Goal: Task Accomplishment & Management: Manage account settings

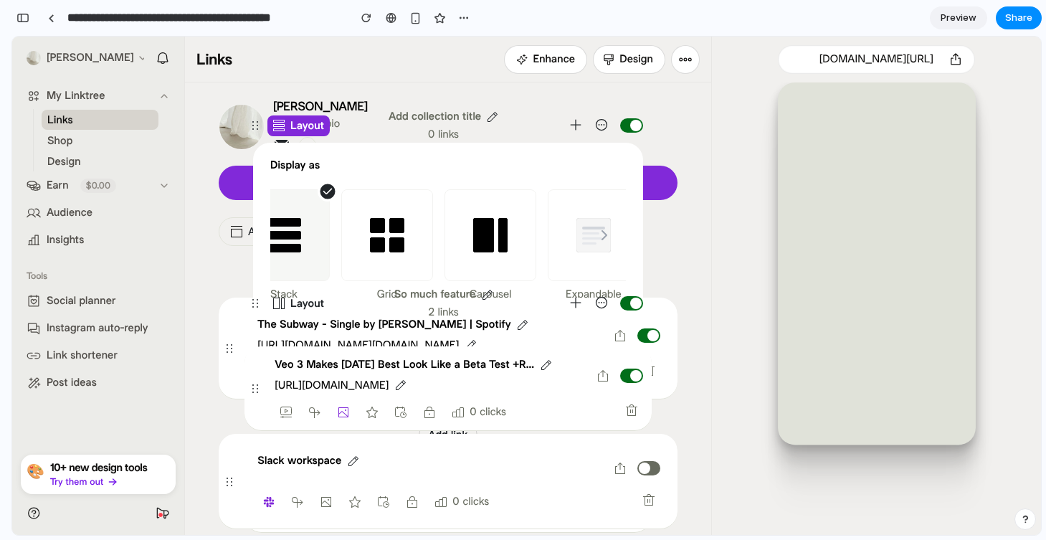
scroll to position [0, 54]
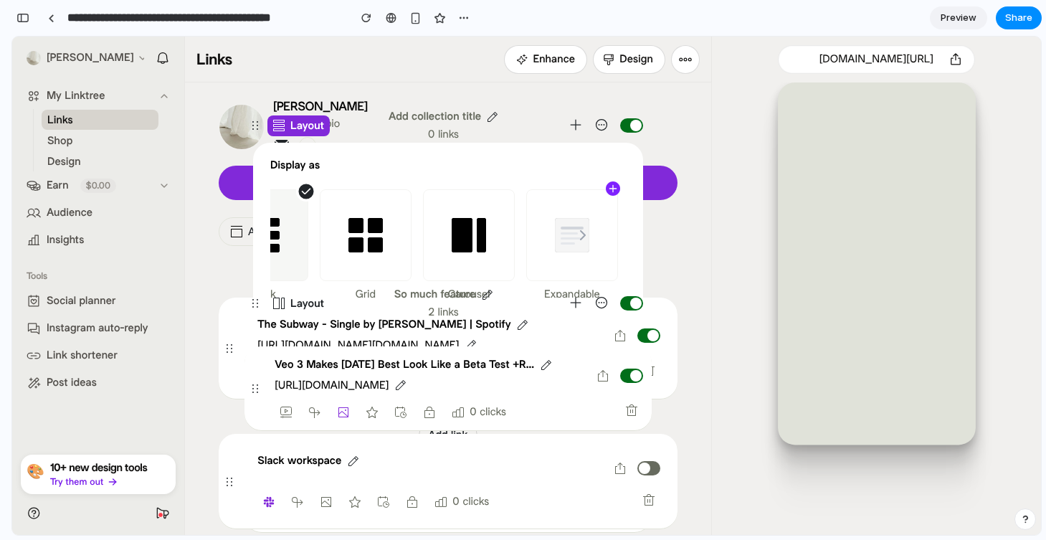
click at [715, 286] on div at bounding box center [876, 308] width 330 height 452
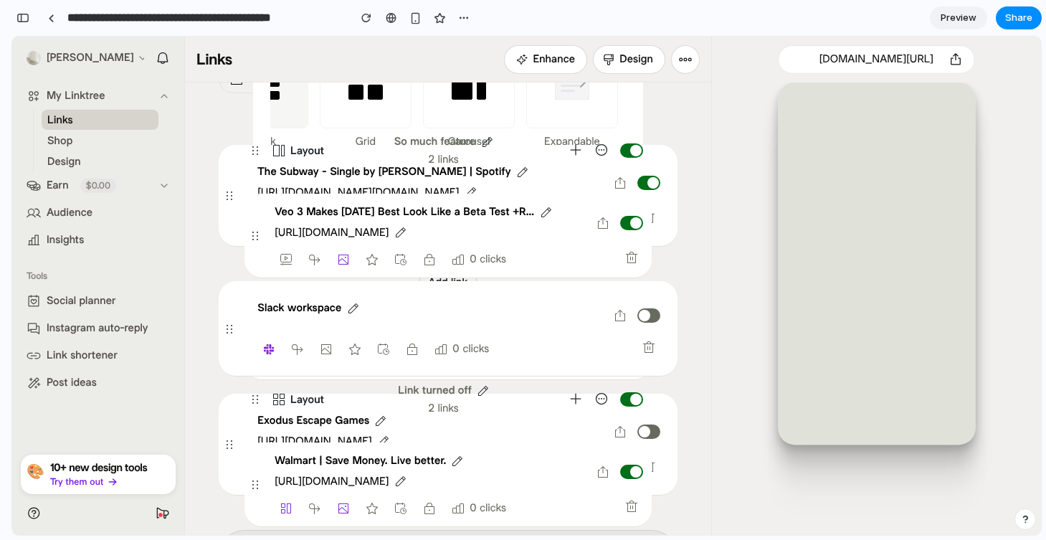
scroll to position [0, 0]
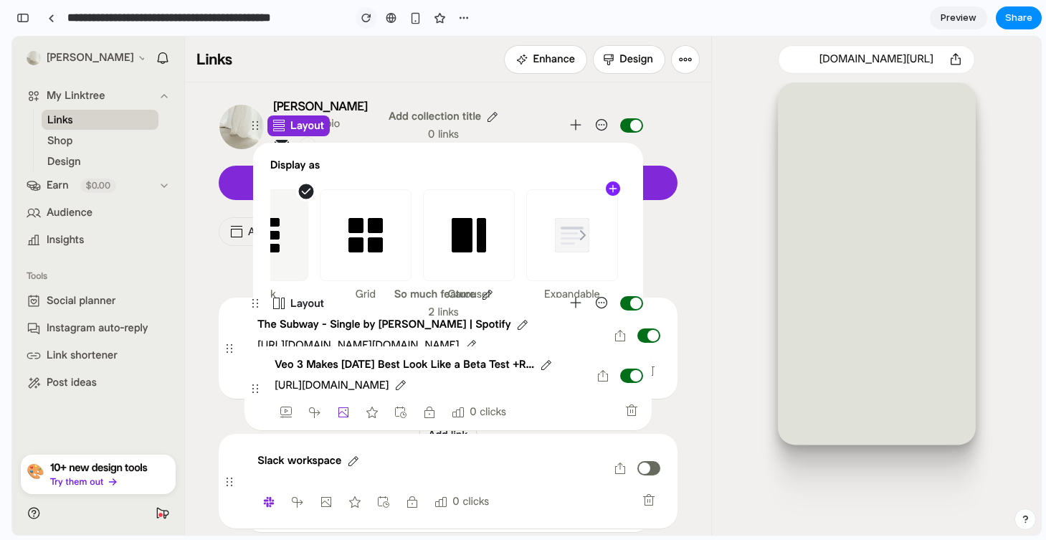
click at [366, 19] on div "button" at bounding box center [366, 18] width 10 height 10
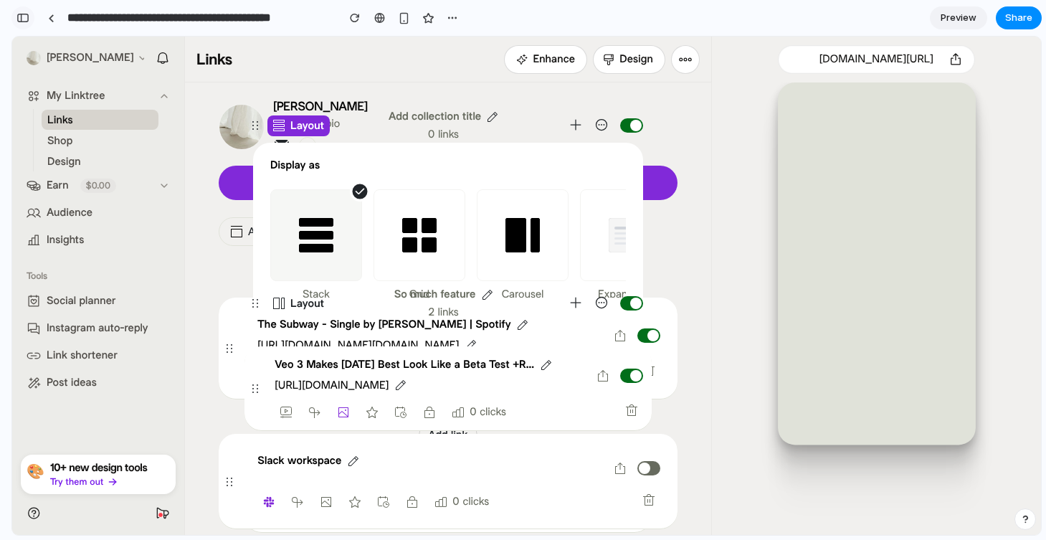
click at [21, 21] on div "button" at bounding box center [22, 18] width 13 height 10
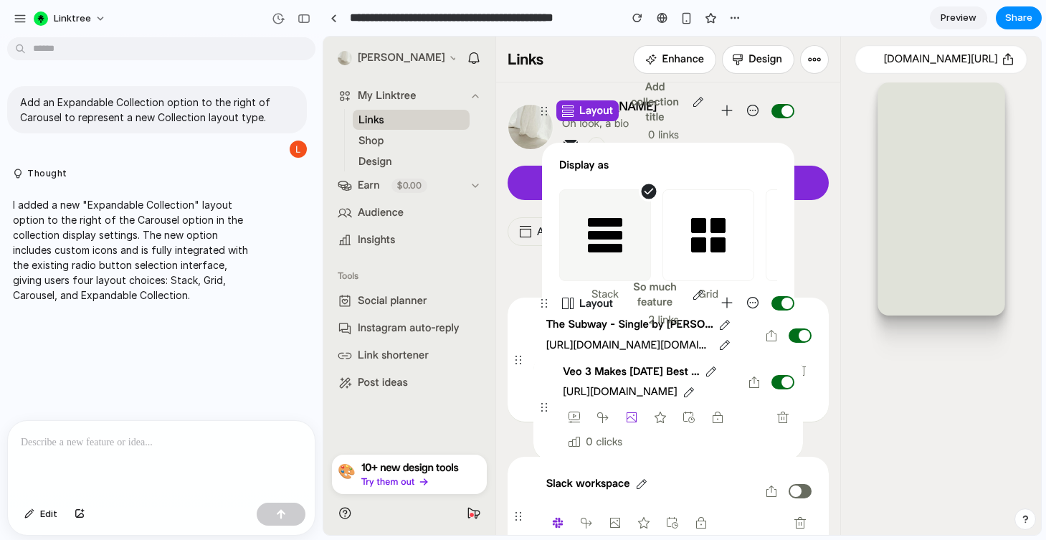
click at [109, 427] on div at bounding box center [161, 459] width 307 height 76
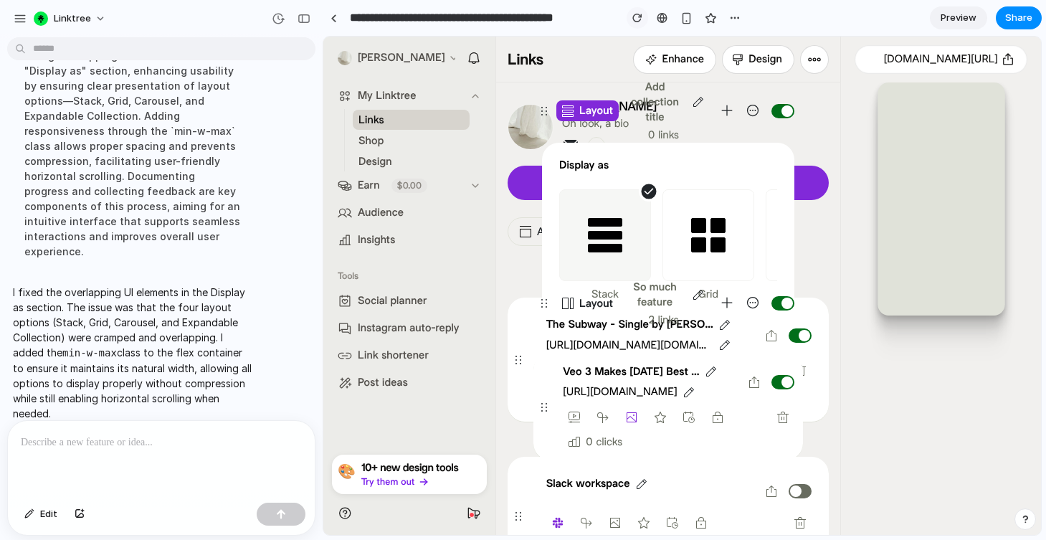
click at [634, 20] on div "button" at bounding box center [637, 18] width 10 height 10
click at [341, 16] on link at bounding box center [334, 18] width 22 height 22
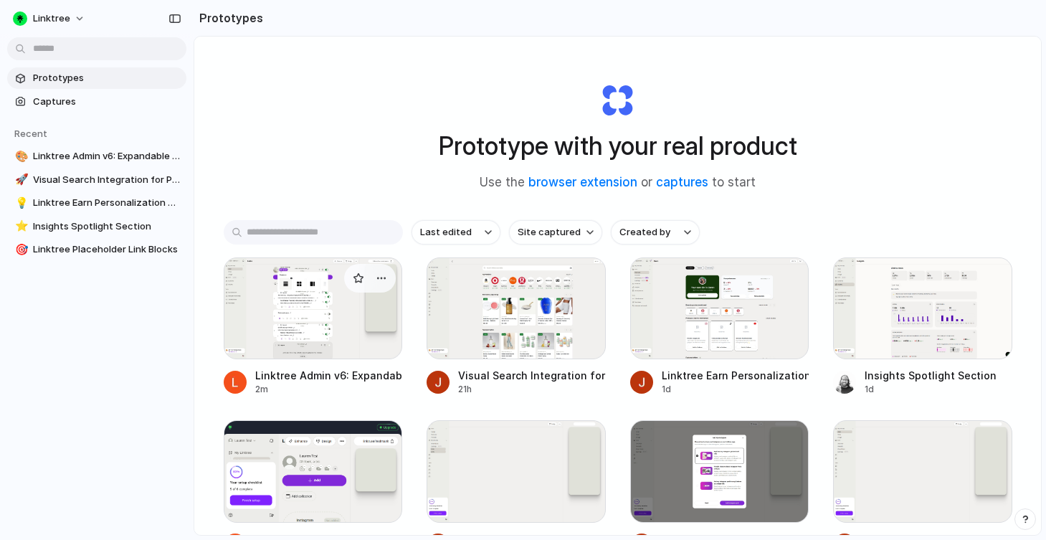
click at [319, 319] on div at bounding box center [313, 308] width 179 height 102
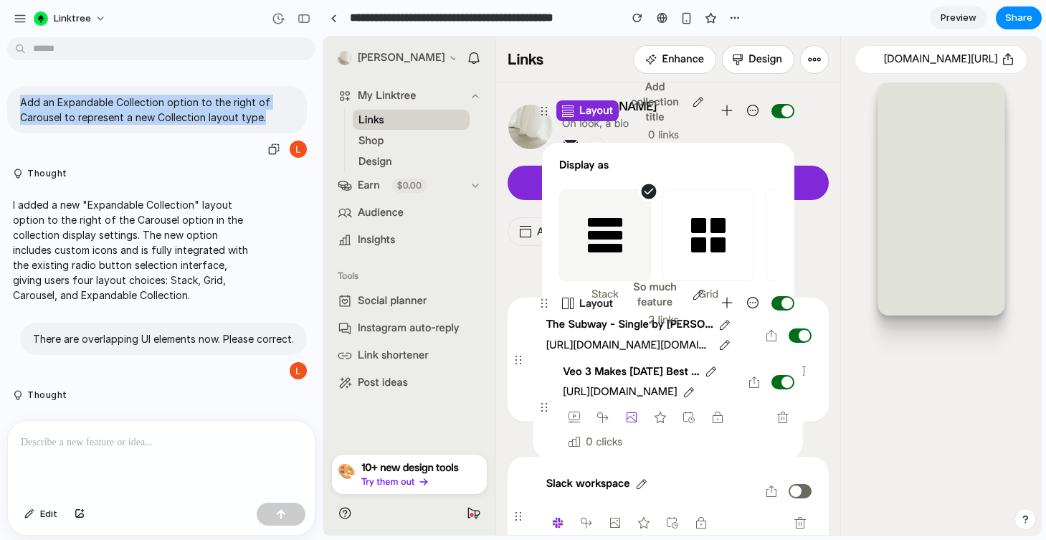
drag, startPoint x: 42, startPoint y: 102, endPoint x: 273, endPoint y: 113, distance: 231.8
click at [273, 113] on p "Add an Expandable Collection option to the right of Carousel to represent a new…" at bounding box center [157, 110] width 274 height 30
copy p "Add an Expandable Collection option to the right of Carousel to represent a new…"
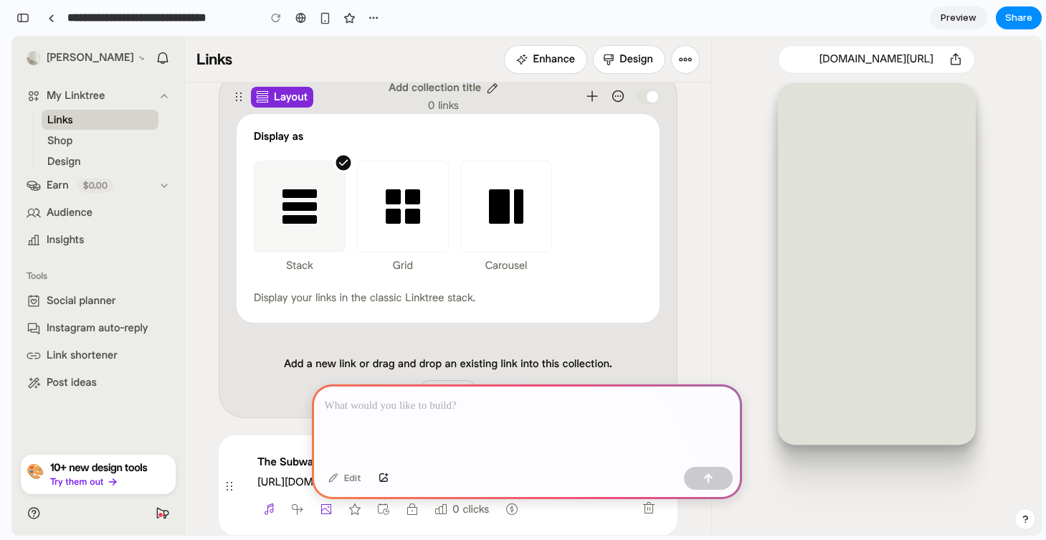
scroll to position [657, 0]
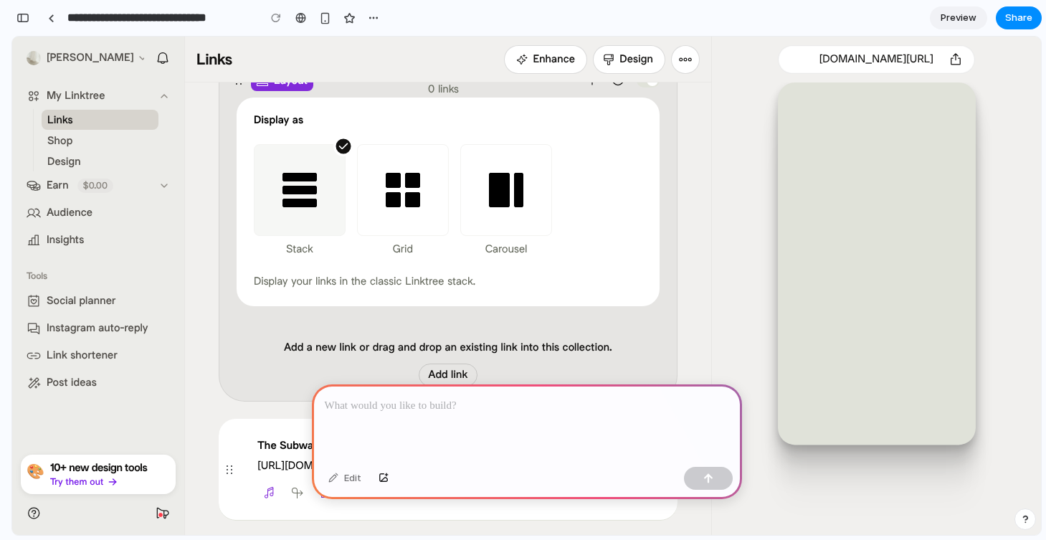
click at [505, 416] on div at bounding box center [527, 422] width 430 height 77
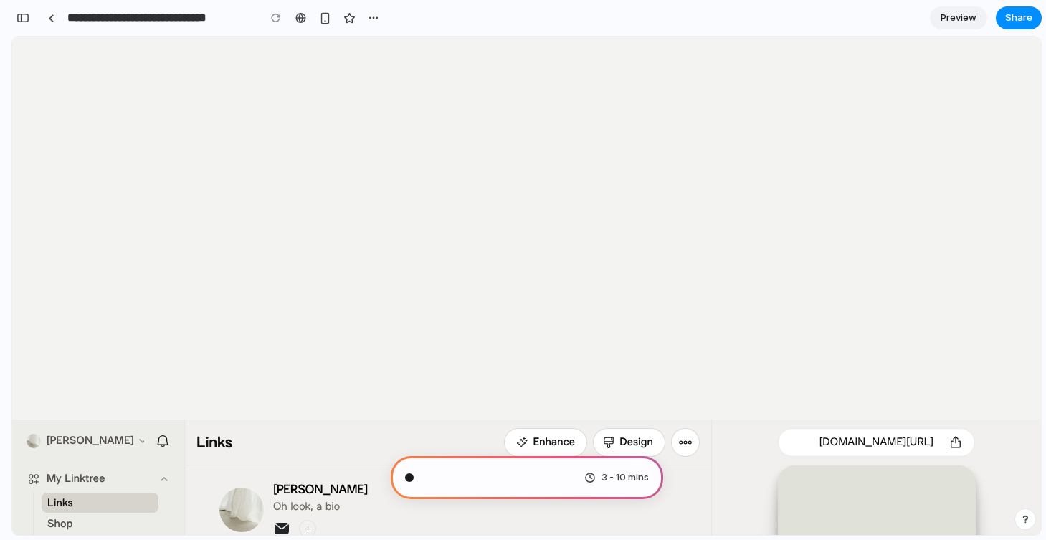
scroll to position [46, 0]
click at [27, 20] on div "button" at bounding box center [22, 18] width 13 height 10
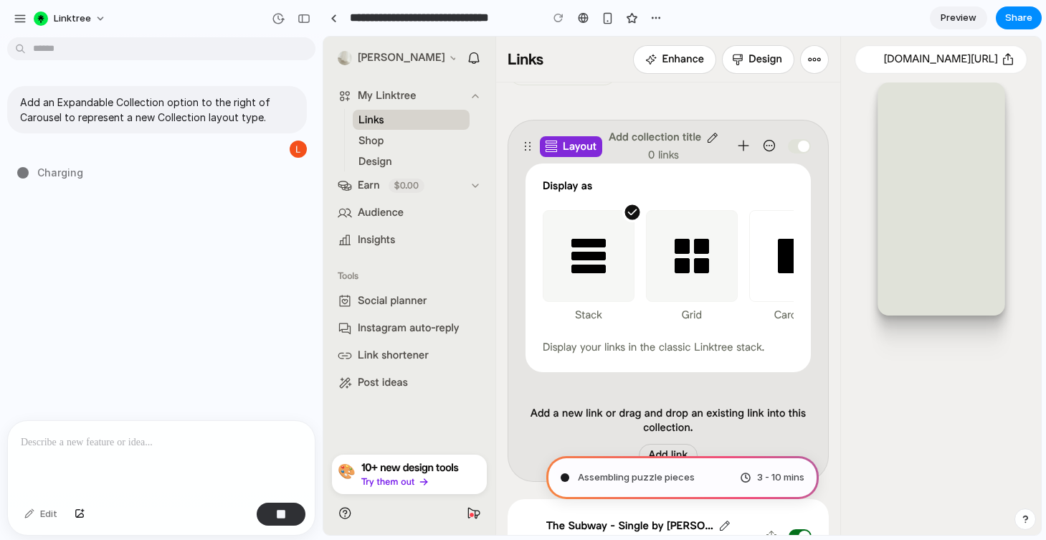
scroll to position [0, 56]
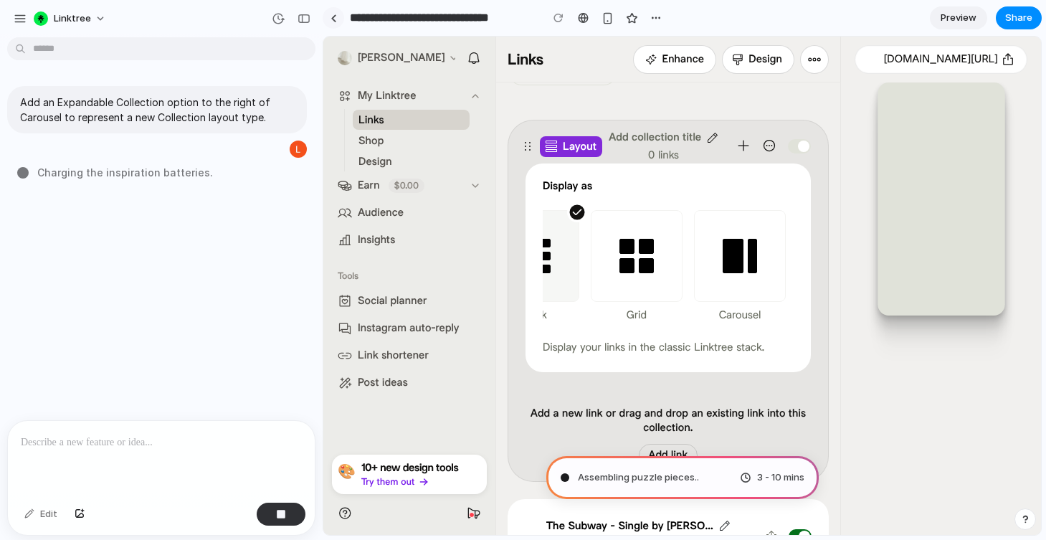
click at [331, 20] on div at bounding box center [333, 18] width 6 height 8
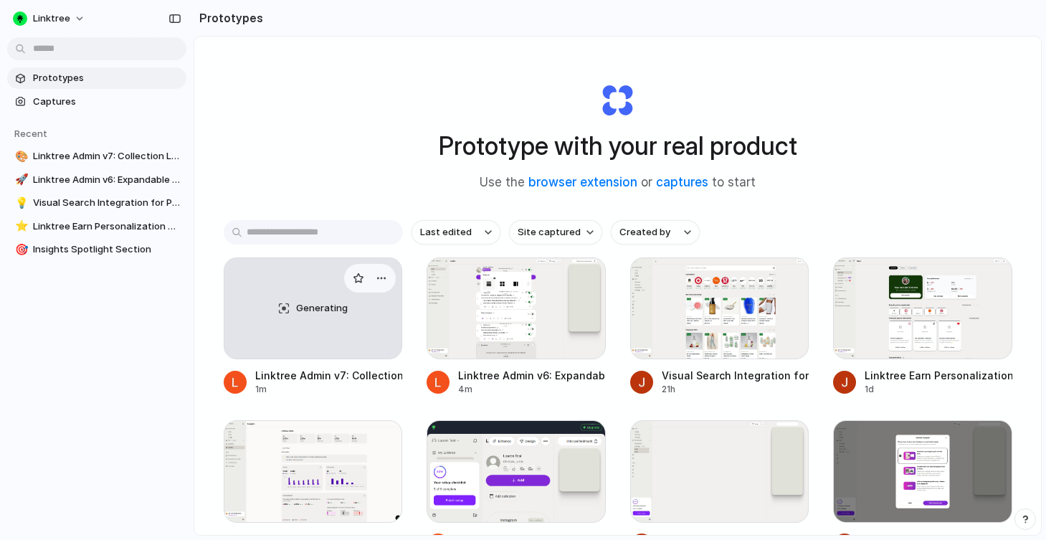
click at [310, 325] on div "Generating" at bounding box center [313, 308] width 178 height 100
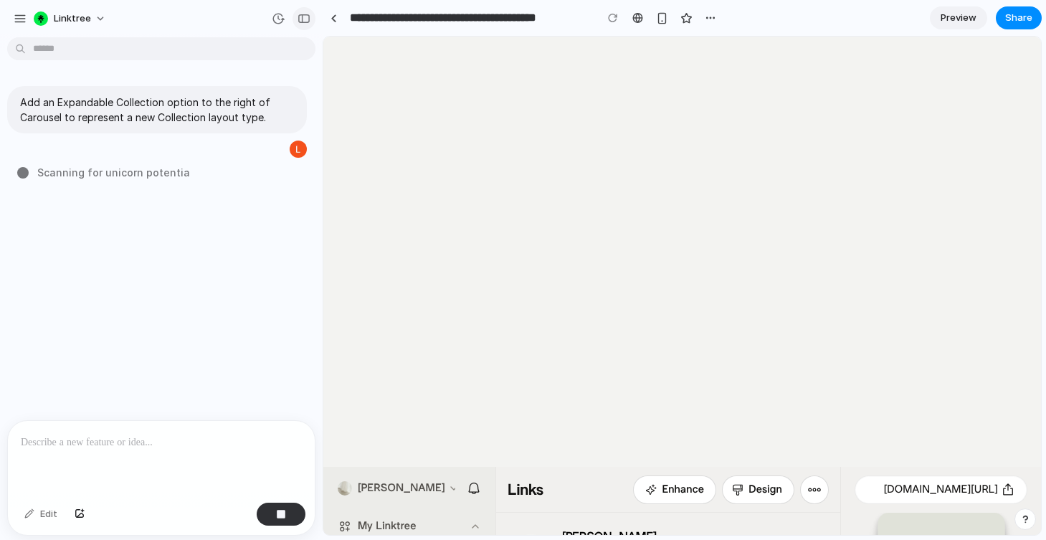
click at [297, 19] on button "button" at bounding box center [303, 18] width 23 height 23
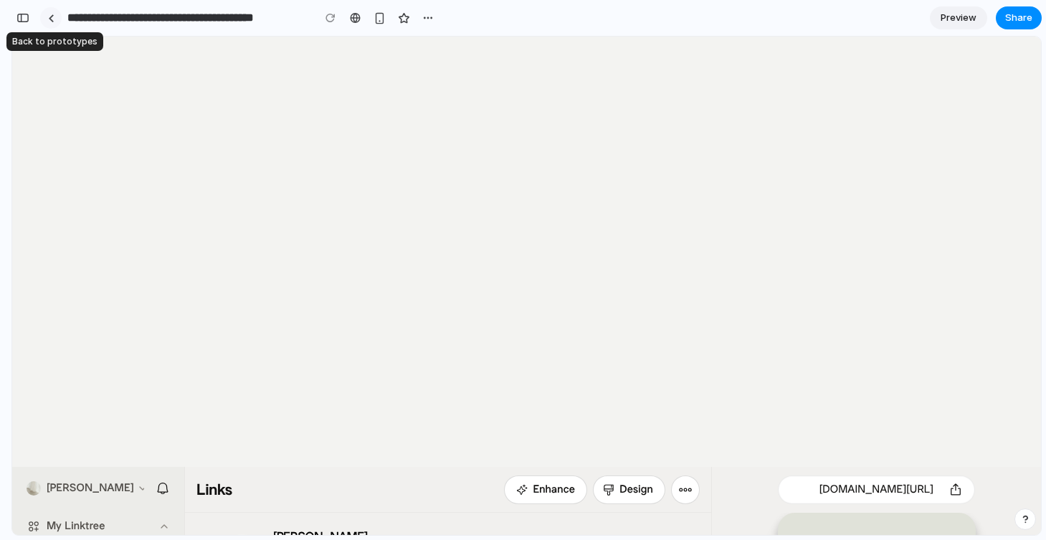
click at [56, 24] on link at bounding box center [51, 18] width 22 height 22
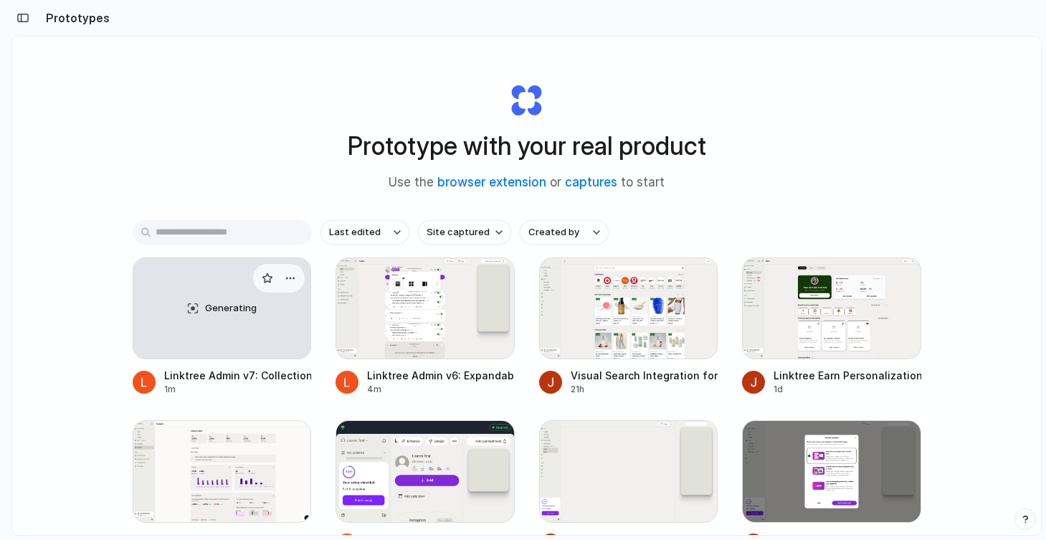
click at [213, 325] on div "Generating" at bounding box center [222, 308] width 178 height 100
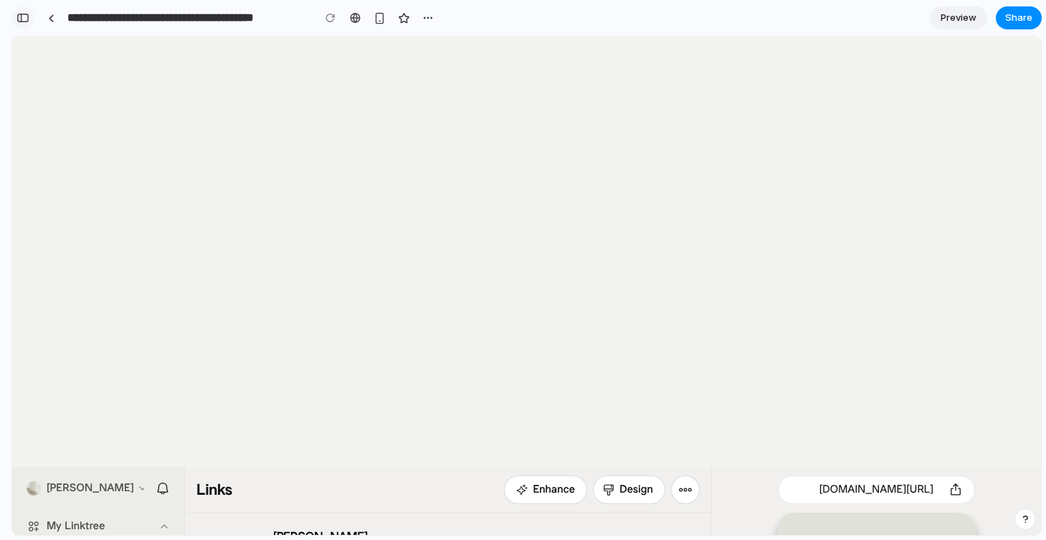
click at [16, 16] on button "button" at bounding box center [22, 17] width 23 height 23
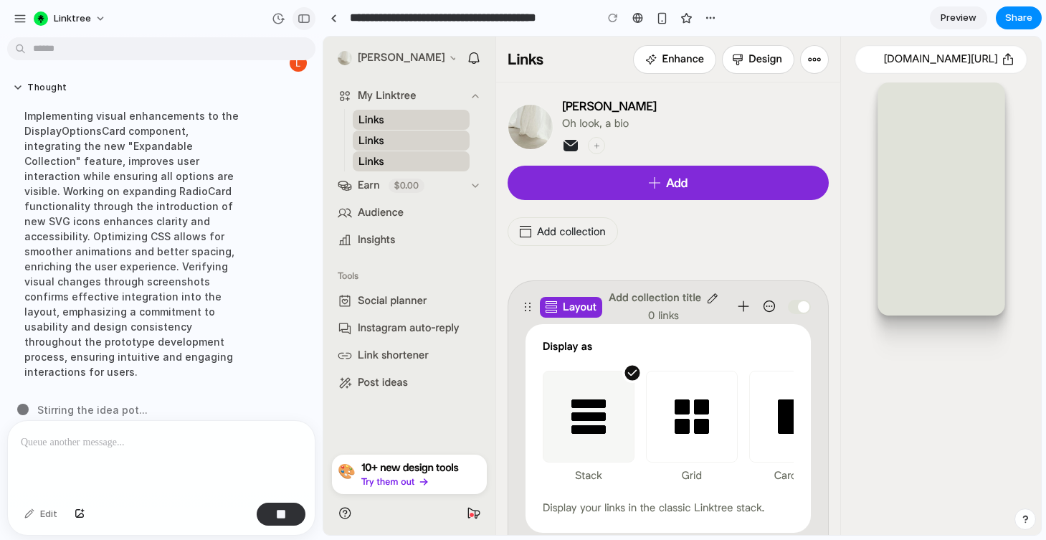
click at [310, 16] on div "button" at bounding box center [303, 19] width 13 height 10
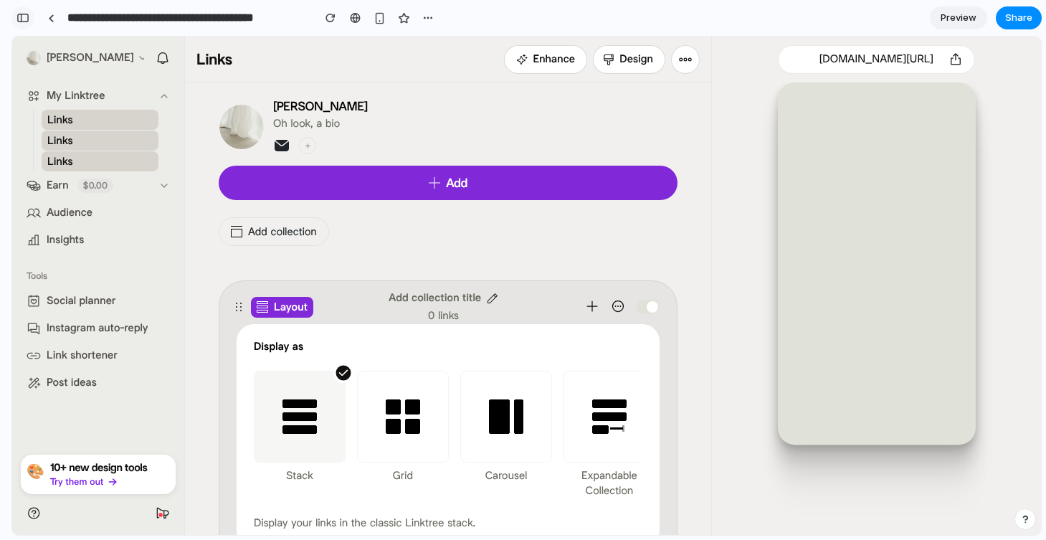
click at [22, 19] on div "button" at bounding box center [22, 18] width 13 height 10
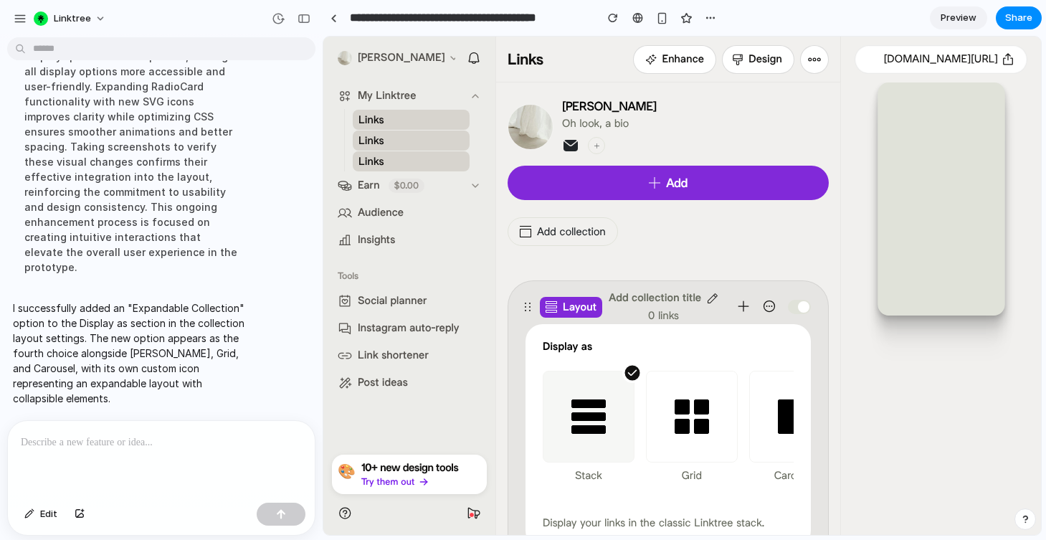
scroll to position [131, 0]
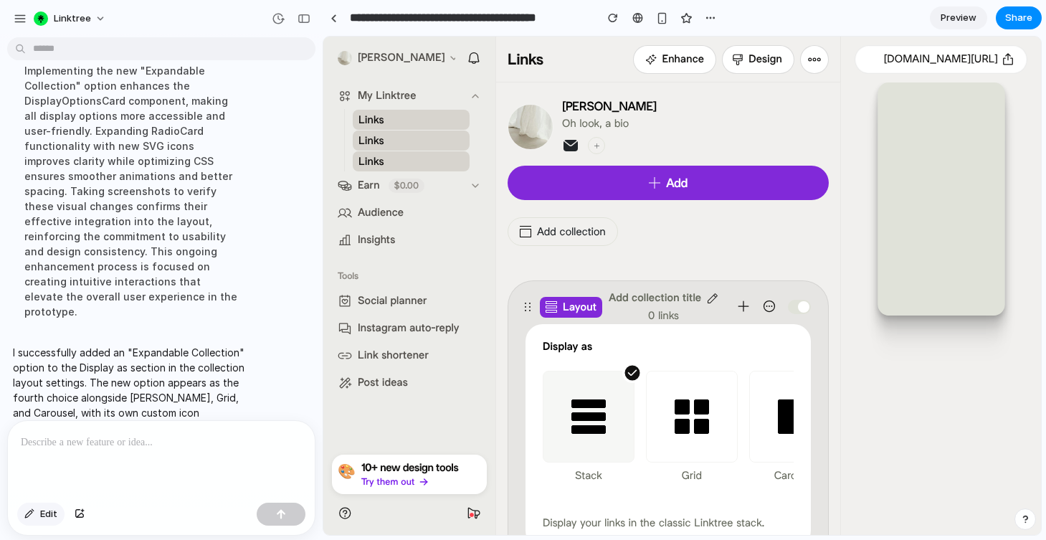
click at [43, 517] on span "Edit" at bounding box center [48, 514] width 17 height 14
click at [33, 515] on div "button" at bounding box center [29, 514] width 10 height 9
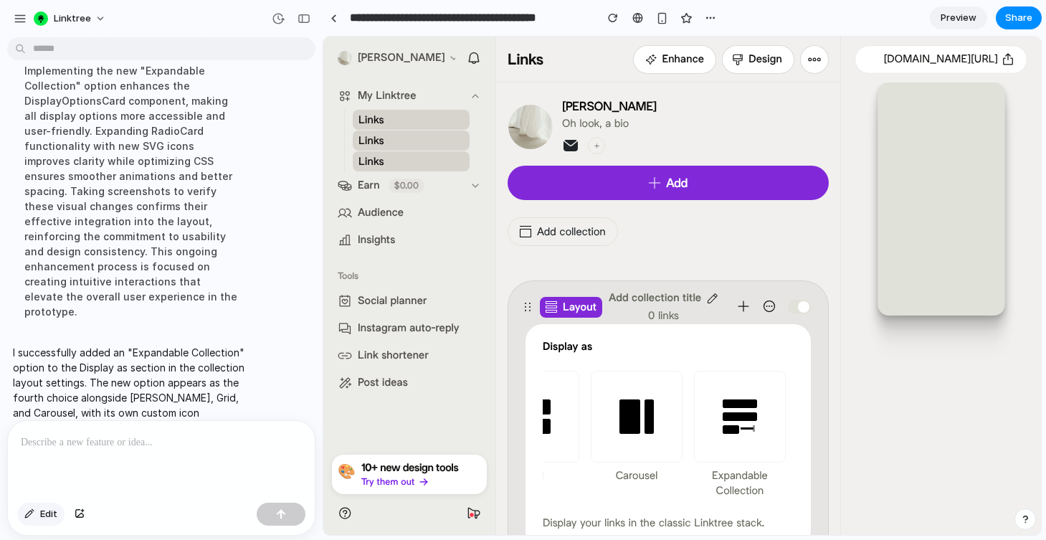
click at [45, 513] on span "Edit" at bounding box center [48, 514] width 17 height 14
click at [748, 437] on div at bounding box center [682, 285] width 717 height 497
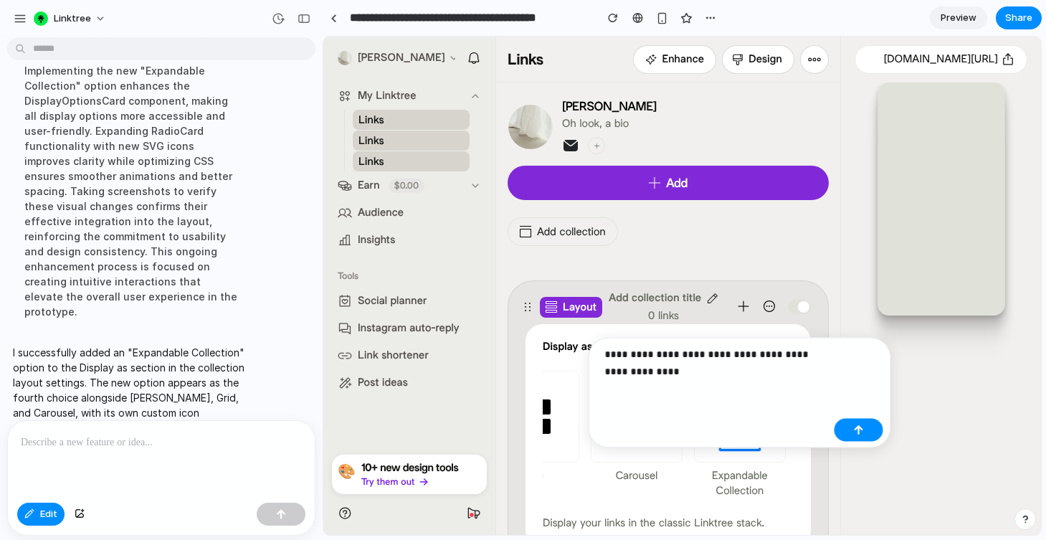
click at [795, 354] on p "**********" at bounding box center [717, 363] width 224 height 34
click at [852, 427] on button "button" at bounding box center [858, 430] width 49 height 23
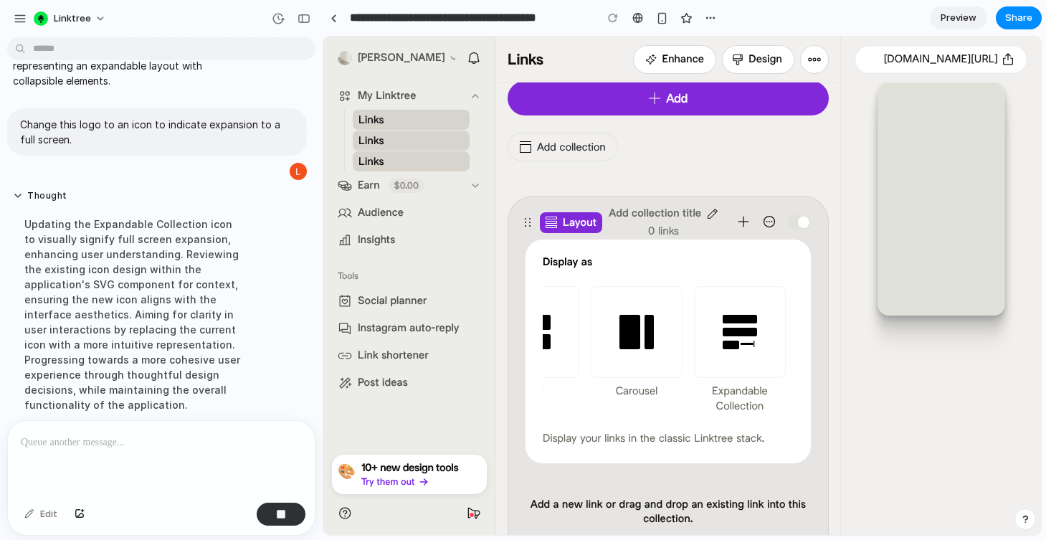
scroll to position [247, 0]
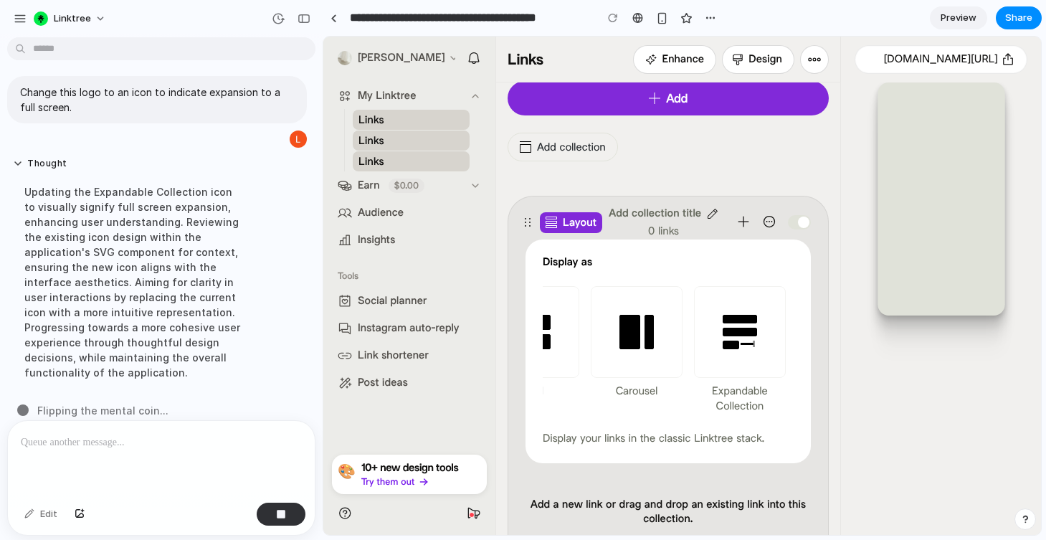
click at [746, 336] on icon at bounding box center [740, 326] width 34 height 22
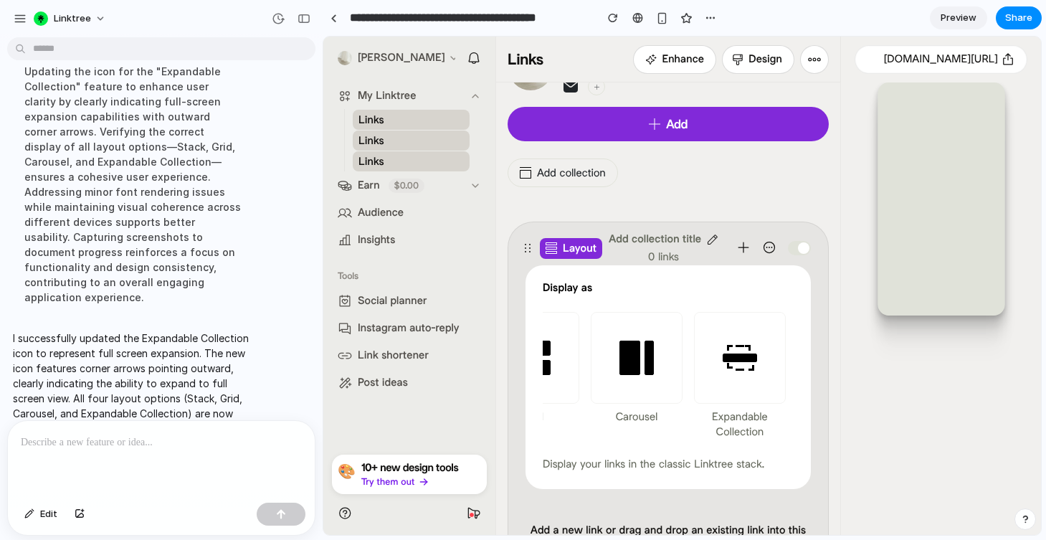
scroll to position [58, 0]
click at [140, 449] on p at bounding box center [161, 442] width 281 height 17
click at [39, 519] on button "Edit" at bounding box center [40, 514] width 47 height 23
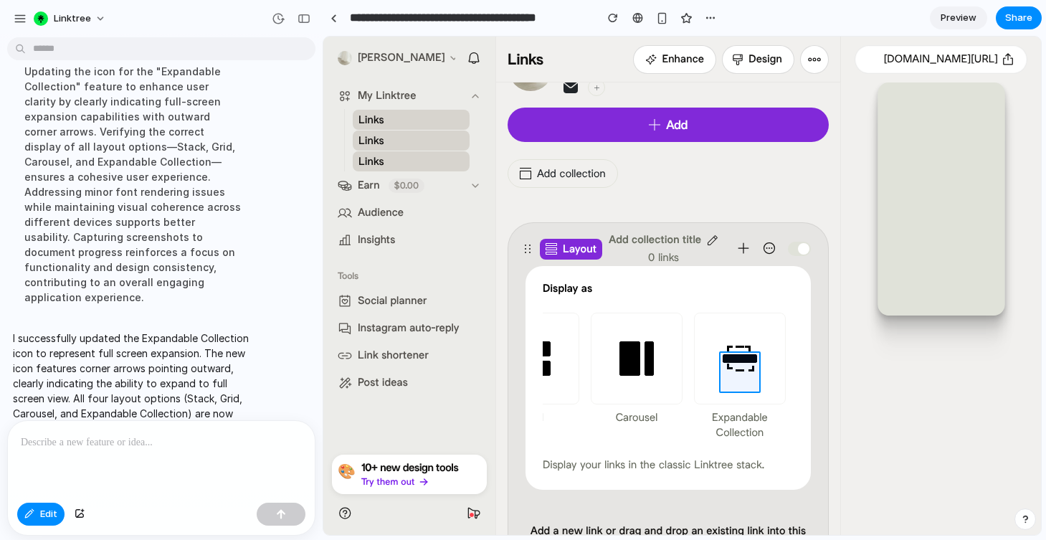
click at [735, 376] on div at bounding box center [682, 285] width 717 height 497
click at [632, 409] on p at bounding box center [626, 410] width 106 height 17
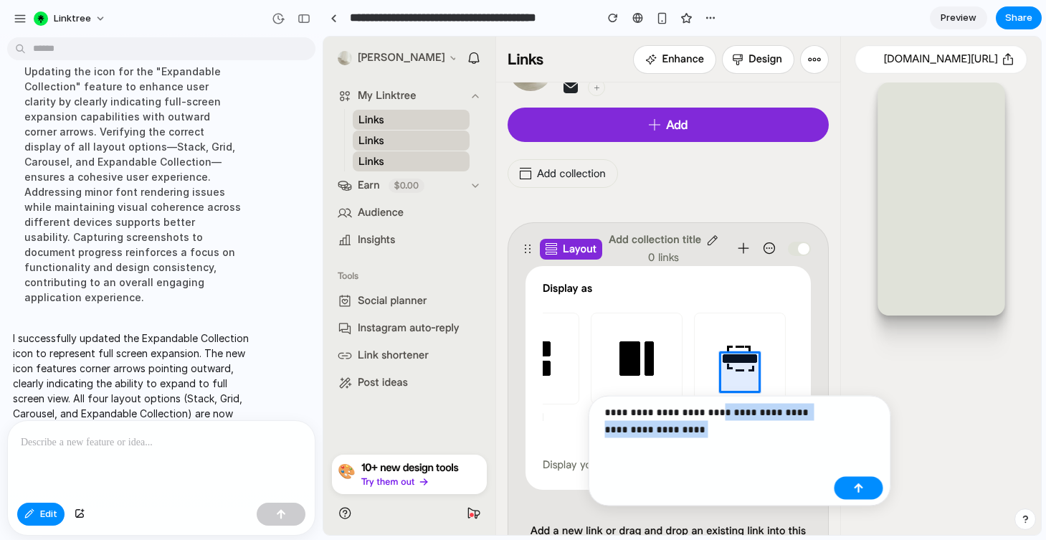
drag, startPoint x: 710, startPoint y: 413, endPoint x: 727, endPoint y: 429, distance: 23.8
click at [727, 429] on p "**********" at bounding box center [717, 421] width 224 height 34
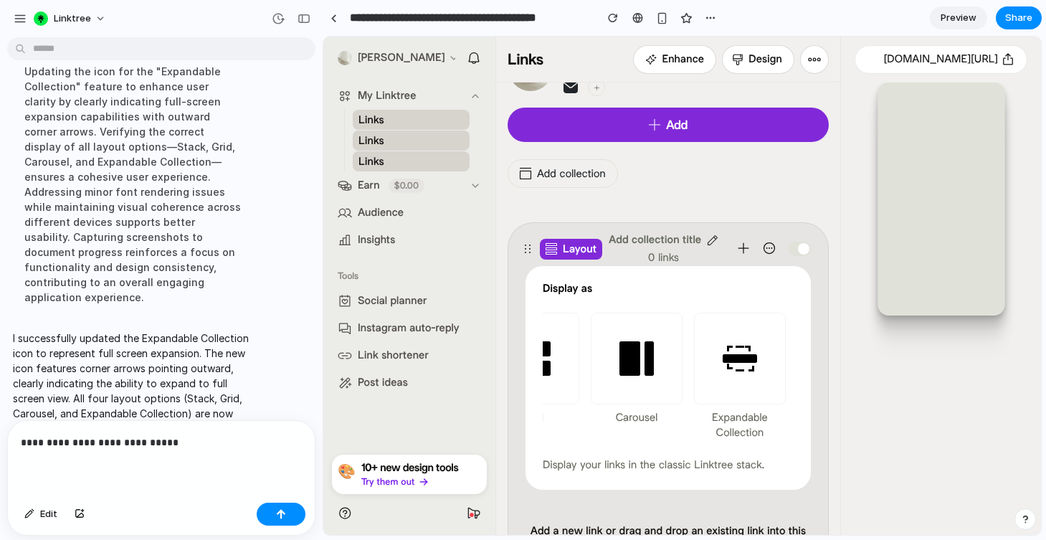
click at [42, 526] on div "Edit" at bounding box center [161, 516] width 307 height 38
click at [43, 519] on span "Edit" at bounding box center [48, 514] width 17 height 14
click at [735, 444] on div at bounding box center [682, 285] width 717 height 497
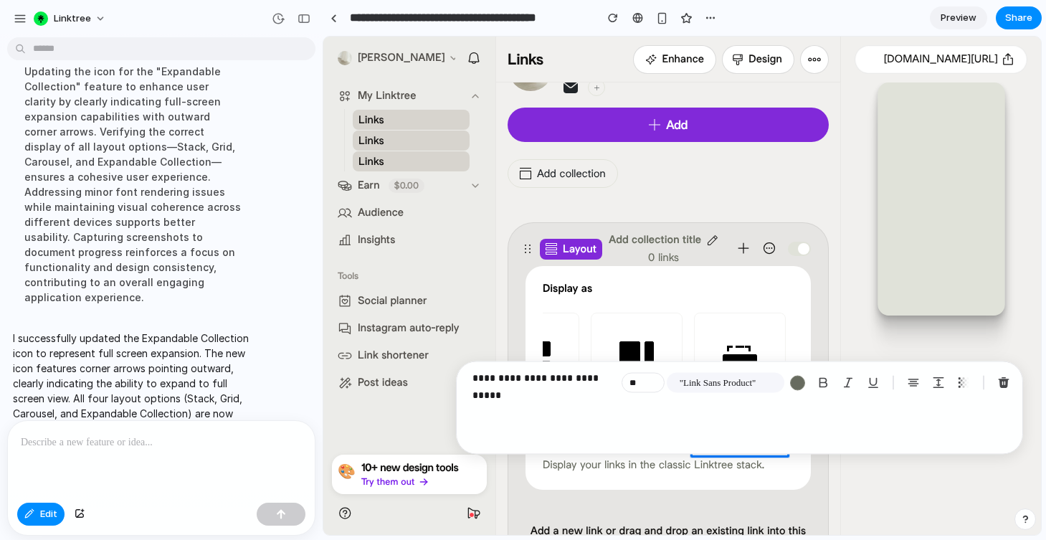
click at [570, 378] on p "**********" at bounding box center [543, 377] width 143 height 17
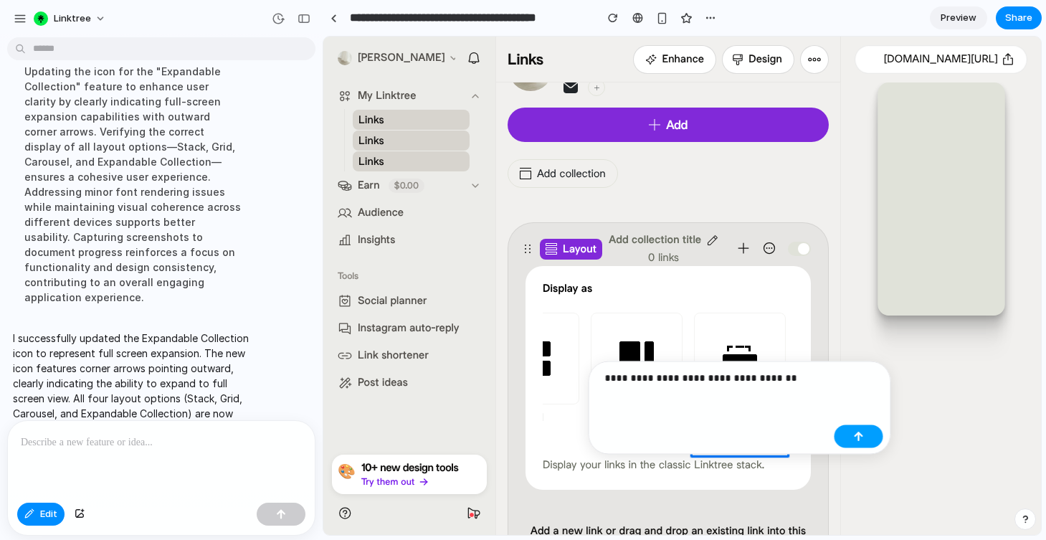
click at [859, 433] on div "button" at bounding box center [859, 437] width 10 height 10
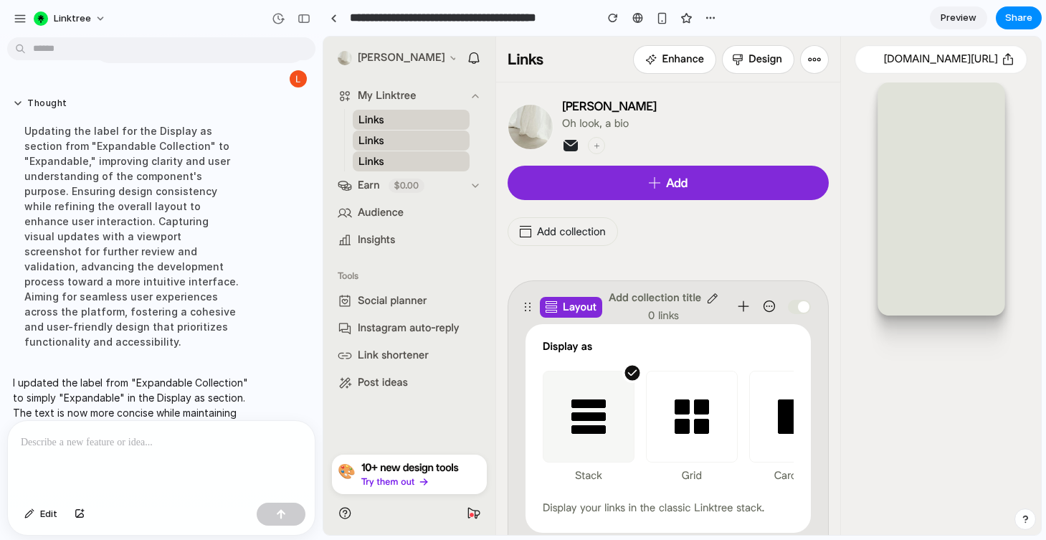
scroll to position [0, 0]
